Goal: Task Accomplishment & Management: Complete application form

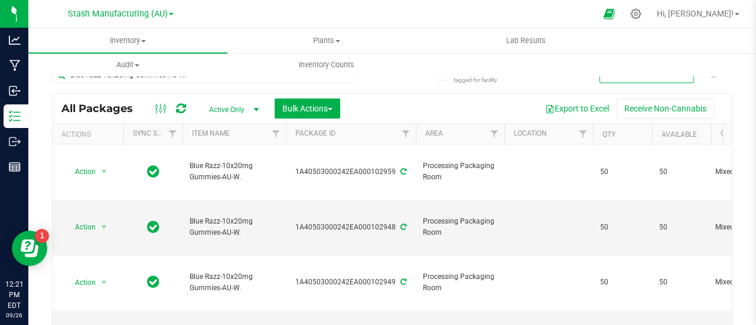
click at [283, 84] on div "Blue Razz-10x20mg Gummies-AU-W." at bounding box center [203, 79] width 303 height 27
click at [281, 79] on input "Blue Razz-10x20mg Gummies-AU-W." at bounding box center [203, 75] width 303 height 18
type input "B"
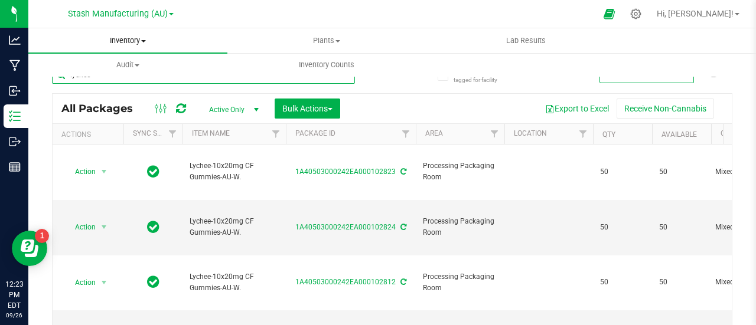
type input "lychee"
click at [142, 41] on span at bounding box center [143, 41] width 5 height 2
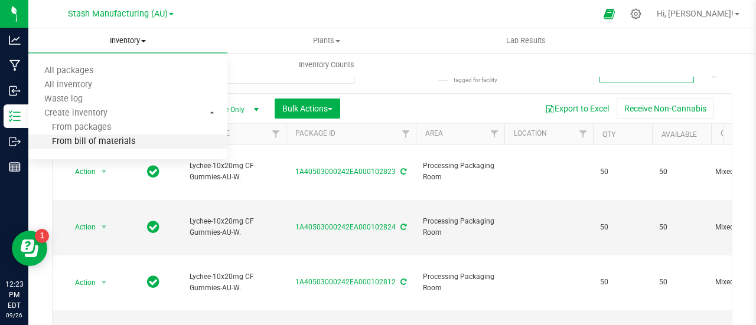
click at [112, 141] on span "From bill of materials" at bounding box center [81, 142] width 107 height 10
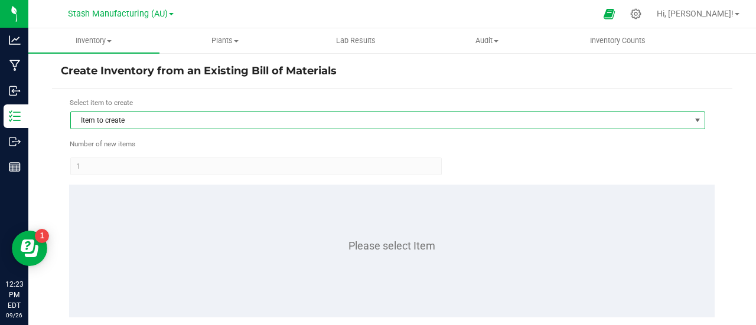
click at [142, 120] on span "Item to create" at bounding box center [380, 120] width 619 height 17
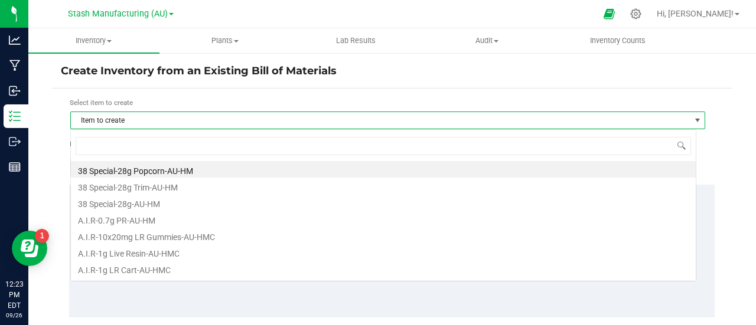
scroll to position [18, 626]
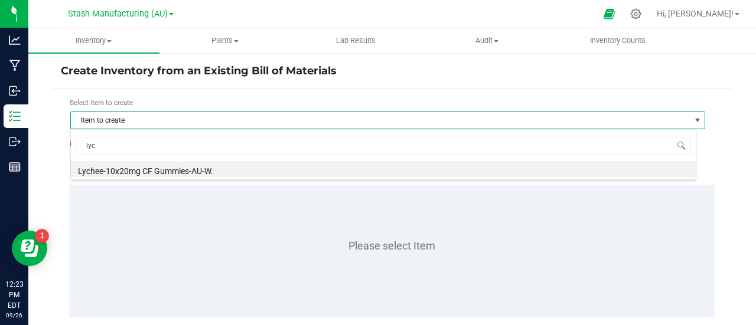
type input "lych"
click at [150, 167] on li "Lychee-10x20mg CF Gummies-AU-W." at bounding box center [383, 169] width 625 height 17
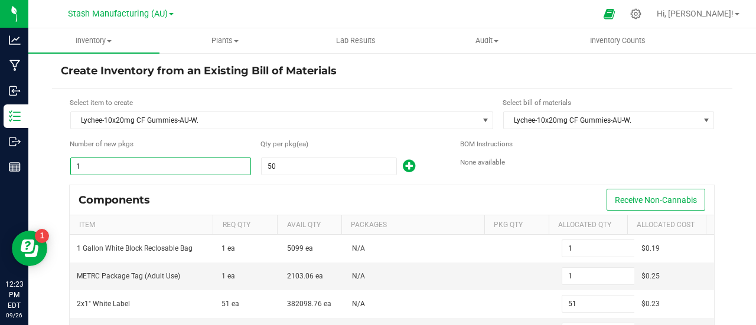
click at [108, 161] on input "1" at bounding box center [161, 166] width 180 height 17
type input "7"
type input "357"
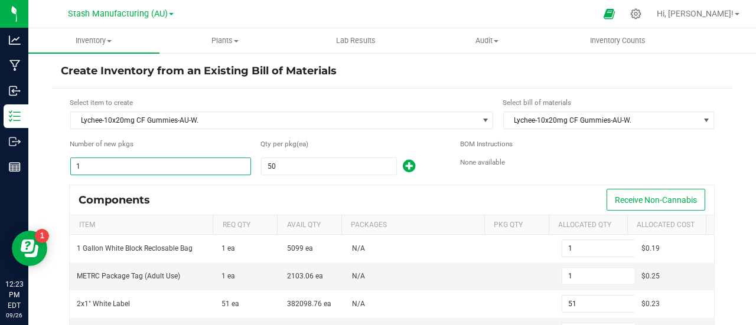
type input "7"
type input "63"
type input "7"
type input "350"
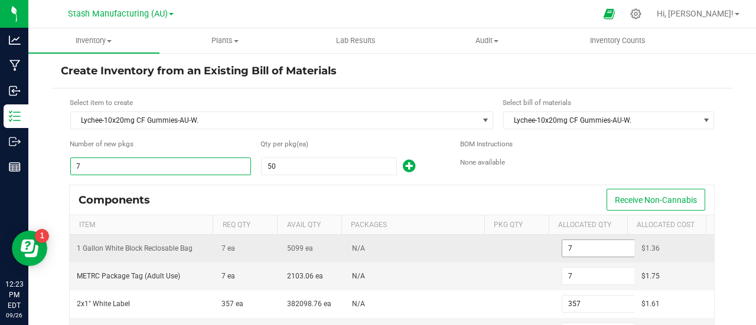
type input "7"
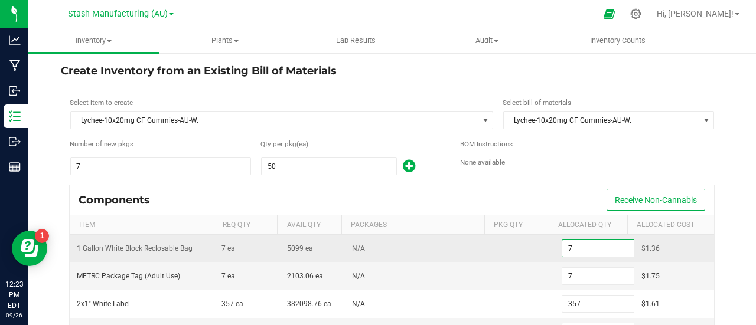
click at [577, 245] on input "7" at bounding box center [605, 248] width 87 height 17
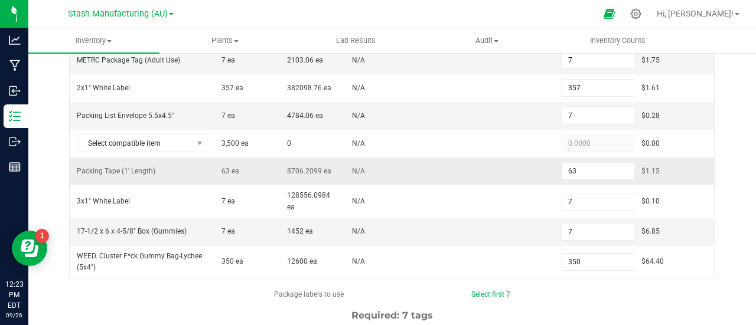
scroll to position [217, 0]
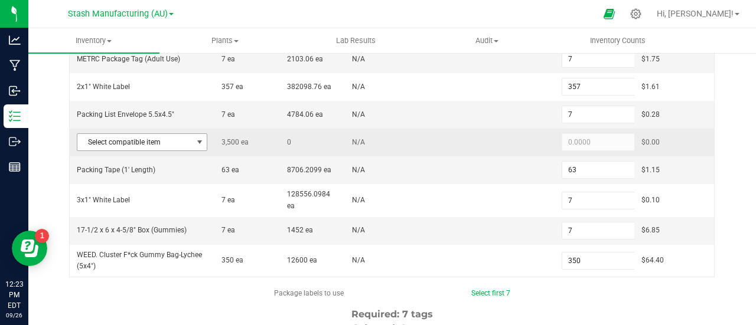
type input "0"
click at [195, 141] on span at bounding box center [199, 142] width 9 height 9
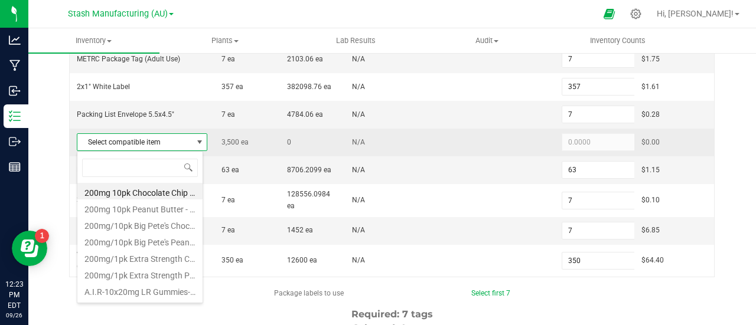
scroll to position [18, 127]
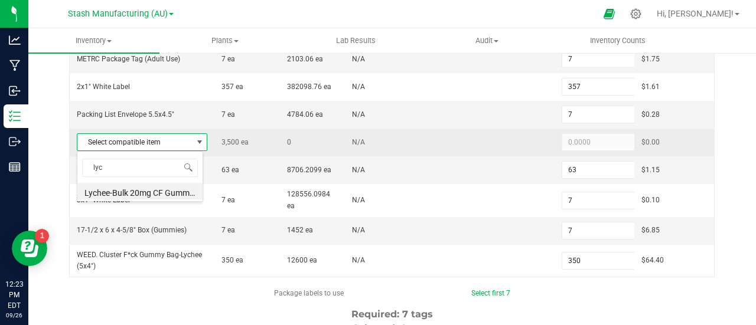
type input "lych"
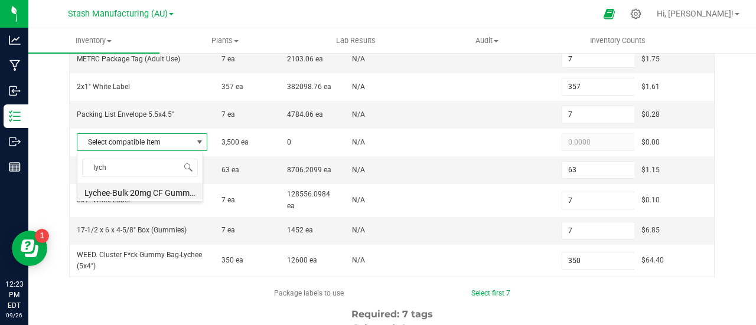
click at [151, 189] on li "Lychee-Bulk 20mg CF Gummies-AU-W." at bounding box center [139, 191] width 125 height 17
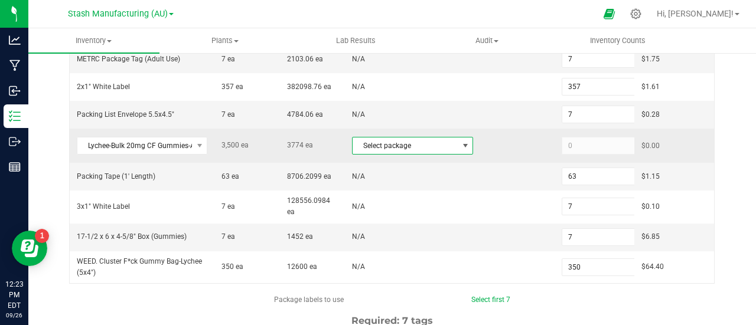
click at [461, 146] on span at bounding box center [465, 145] width 9 height 9
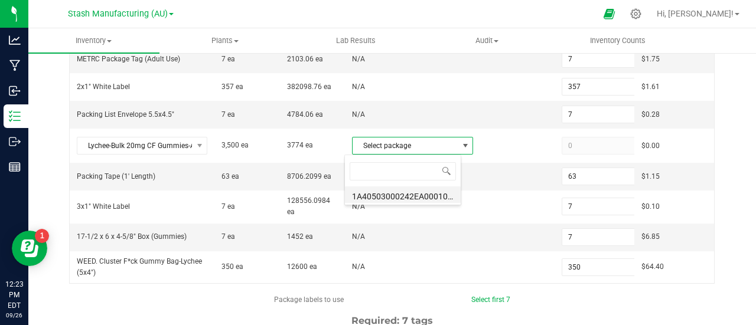
click at [412, 196] on li "1A40503000242EA000100830 (LCF20mgWEED.[DATE])" at bounding box center [403, 195] width 116 height 17
type input "3,500"
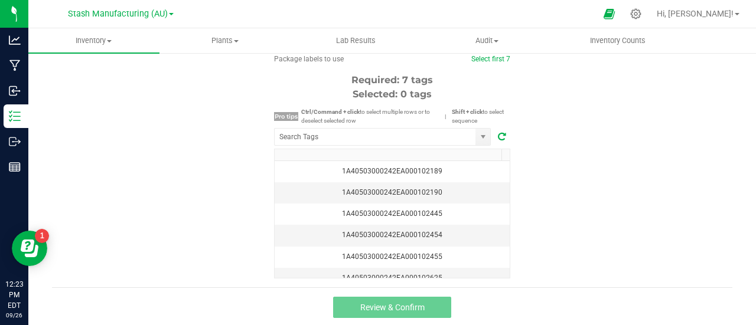
scroll to position [460, 0]
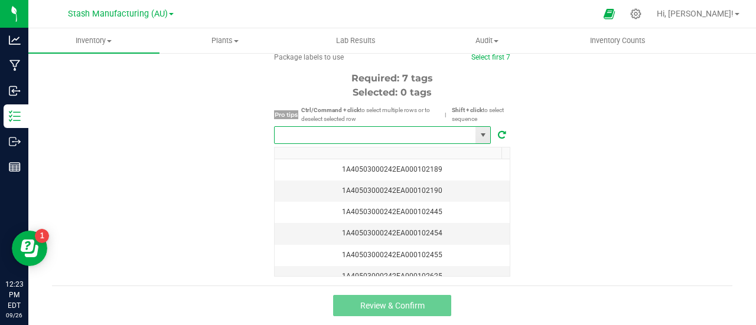
click at [354, 133] on input "NO DATA FOUND" at bounding box center [375, 135] width 201 height 17
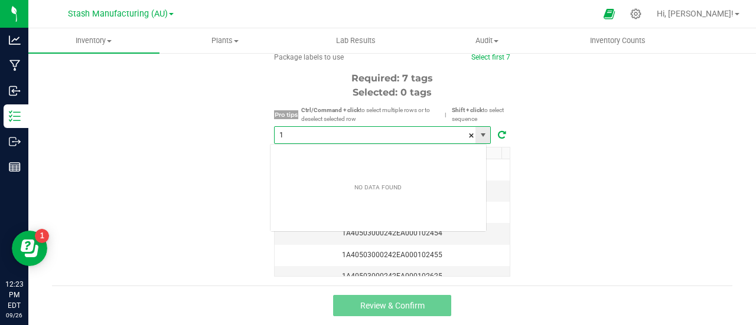
scroll to position [18, 217]
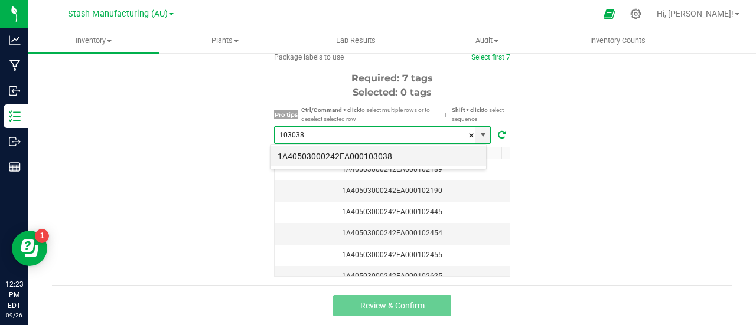
click at [387, 153] on li "1A40503000242EA000103038" at bounding box center [378, 156] width 216 height 20
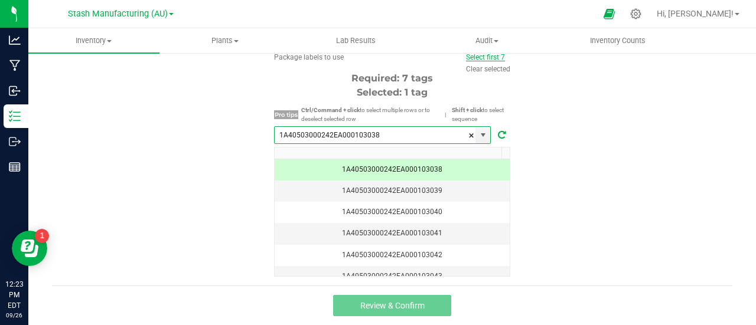
type input "1A40503000242EA000103038"
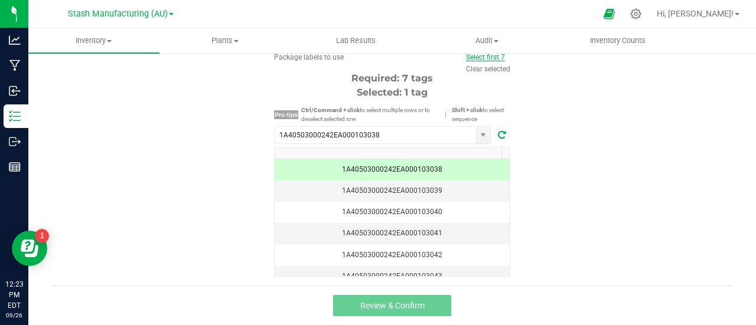
click at [481, 57] on link "Select first 7" at bounding box center [485, 57] width 39 height 8
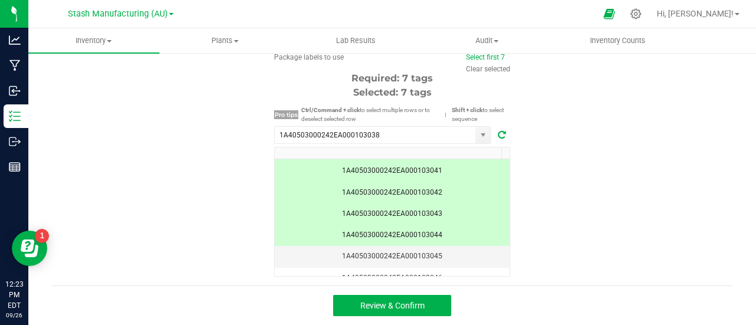
scroll to position [63, 0]
click at [399, 305] on span "Review & Confirm" at bounding box center [392, 305] width 64 height 9
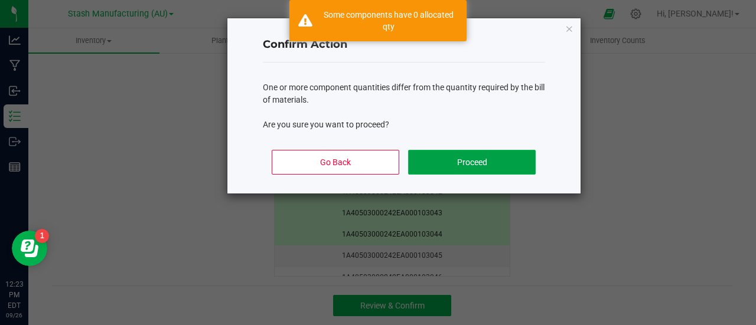
click at [481, 164] on button "Proceed" at bounding box center [471, 162] width 127 height 25
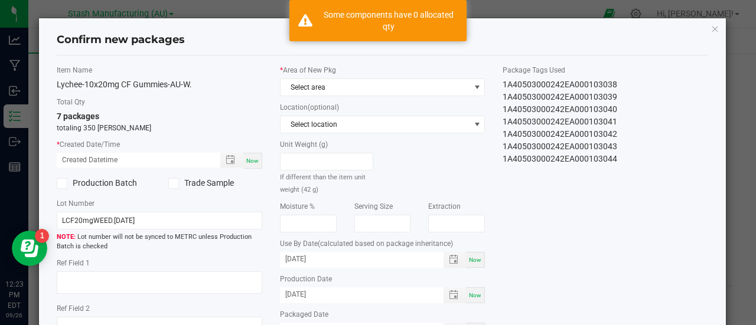
click at [250, 158] on span "Now" at bounding box center [252, 161] width 12 height 6
type input "[DATE] 12:23 PM"
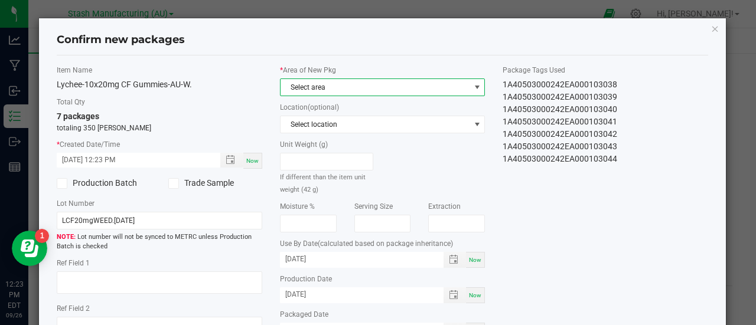
click at [472, 84] on span at bounding box center [476, 87] width 9 height 9
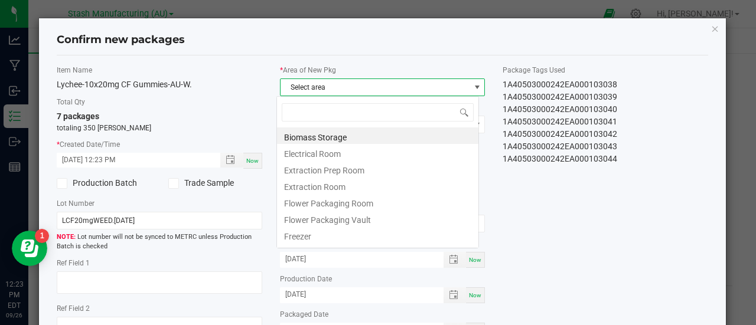
scroll to position [18, 203]
type input "pr"
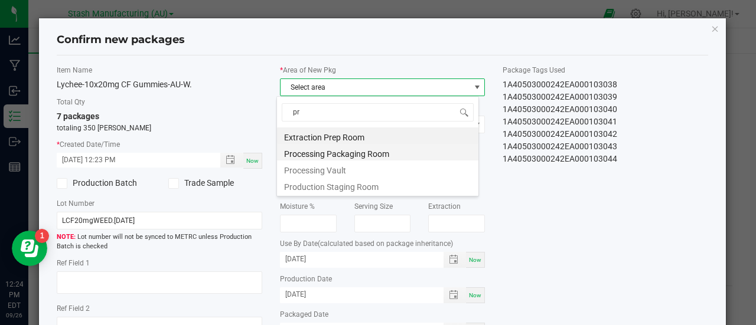
click at [362, 155] on li "Processing Packaging Room" at bounding box center [377, 152] width 201 height 17
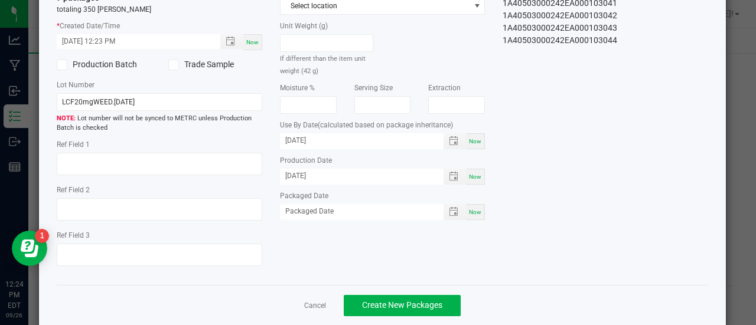
scroll to position [138, 0]
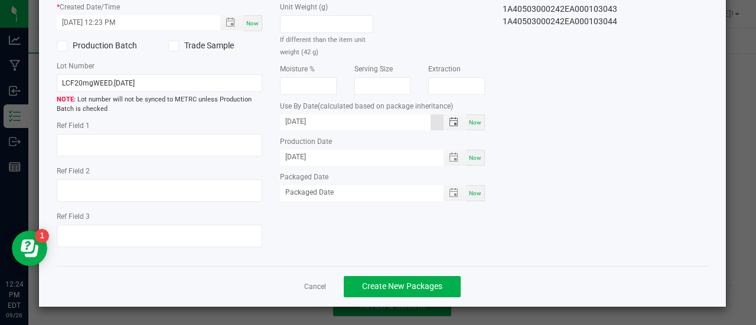
click at [329, 117] on input "[DATE]" at bounding box center [355, 122] width 151 height 15
click at [288, 121] on input "[DATE]" at bounding box center [355, 122] width 151 height 15
click at [379, 124] on input "[DATE]" at bounding box center [355, 122] width 151 height 15
type input "[DATE]"
click at [473, 190] on span "Now" at bounding box center [475, 193] width 12 height 6
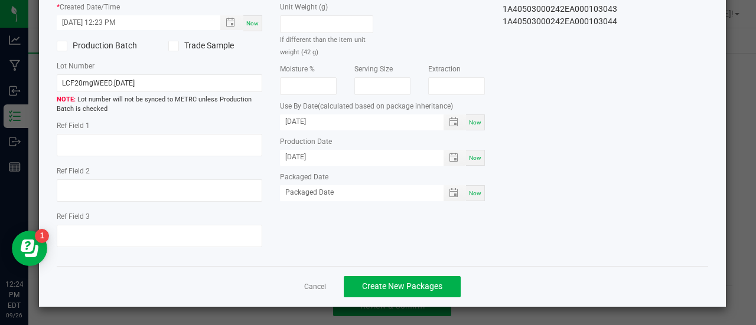
type input "[DATE]"
click at [397, 286] on span "Create New Packages" at bounding box center [402, 286] width 80 height 9
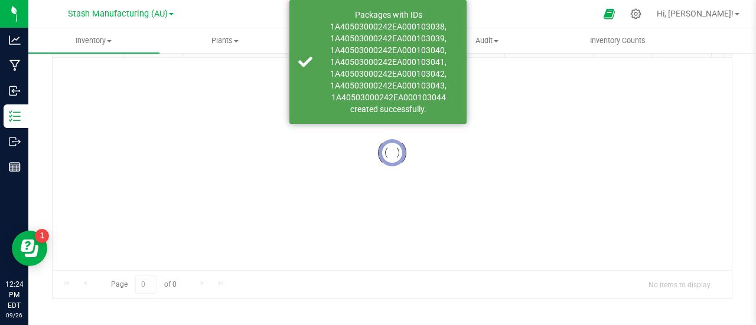
scroll to position [87, 0]
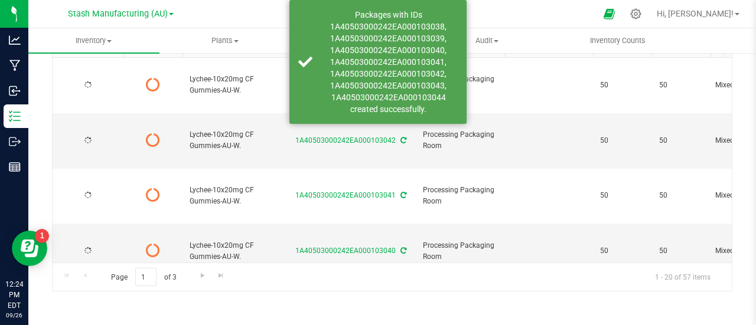
drag, startPoint x: 397, startPoint y: 286, endPoint x: 400, endPoint y: 204, distance: 82.2
click at [400, 303] on icon at bounding box center [403, 306] width 6 height 7
